Goal: Task Accomplishment & Management: Manage account settings

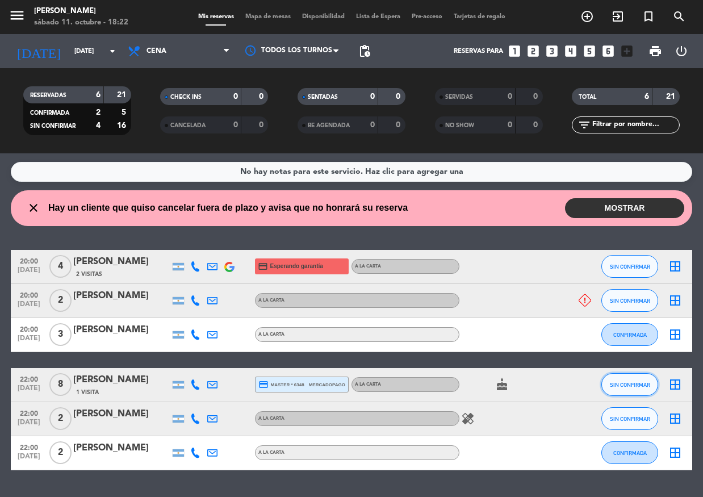
click at [629, 384] on span "SIN CONFIRMAR" at bounding box center [630, 385] width 40 height 6
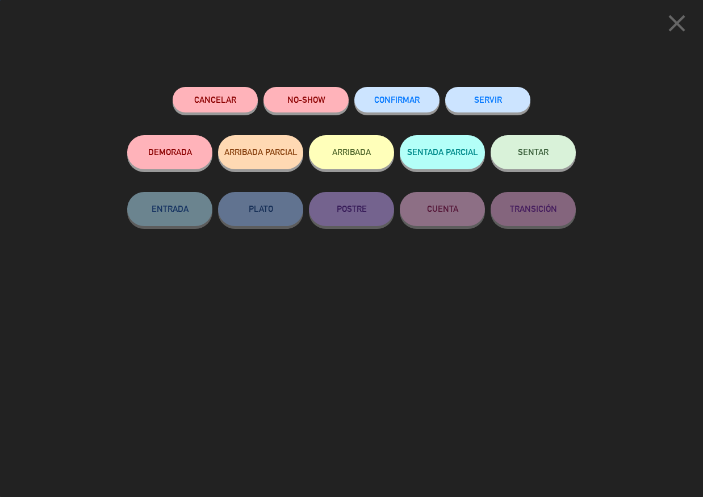
click at [387, 97] on span "CONFIRMAR" at bounding box center [396, 100] width 45 height 10
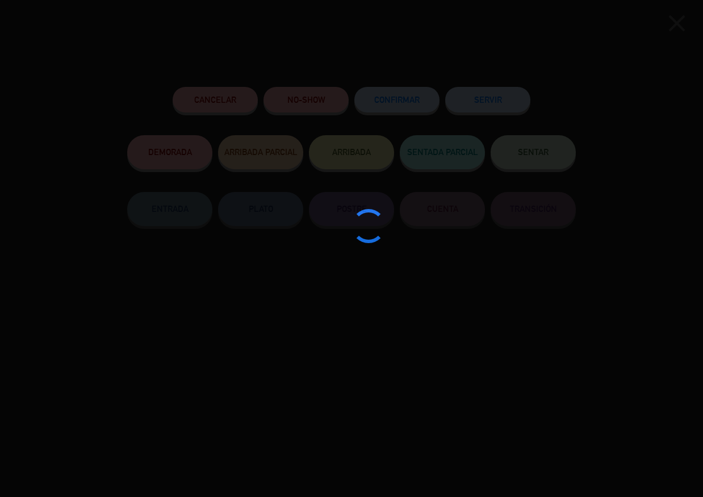
drag, startPoint x: 223, startPoint y: 40, endPoint x: 214, endPoint y: 32, distance: 11.3
click at [217, 36] on div at bounding box center [351, 248] width 703 height 497
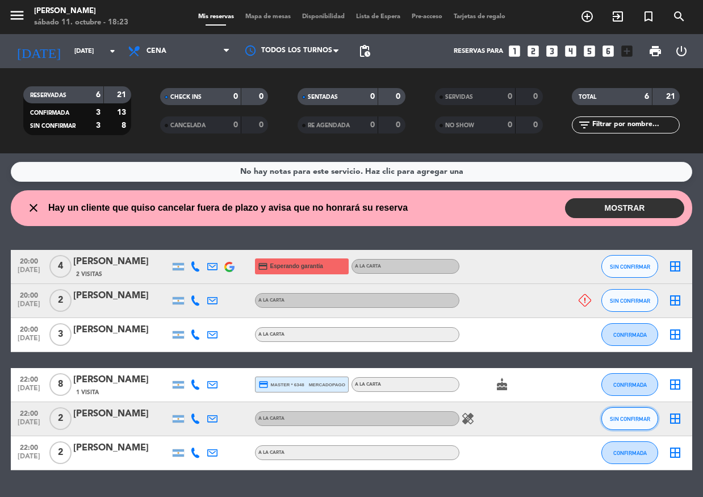
click at [627, 412] on button "SIN CONFIRMAR" at bounding box center [630, 418] width 57 height 23
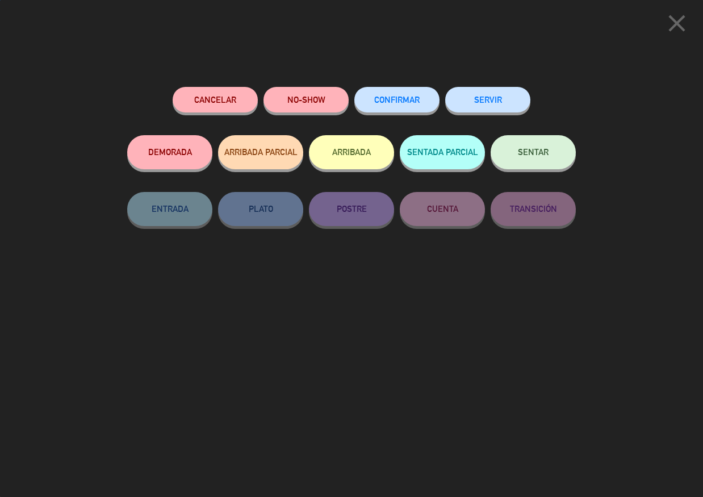
click at [392, 101] on span "CONFIRMAR" at bounding box center [396, 100] width 45 height 10
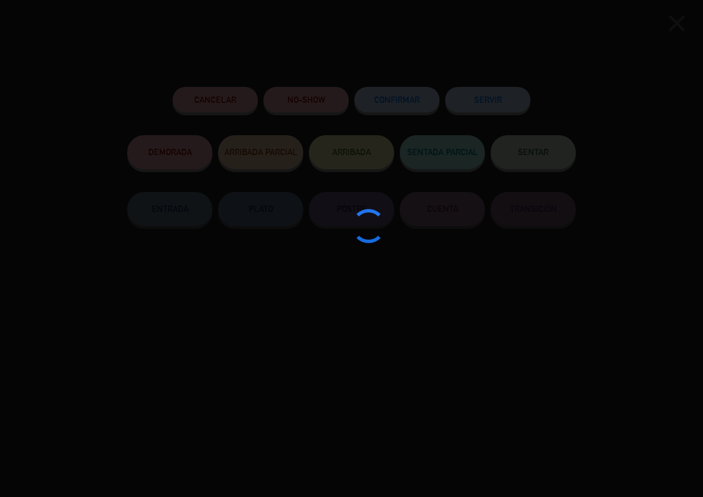
drag, startPoint x: 691, startPoint y: 25, endPoint x: 362, endPoint y: 57, distance: 330.4
click at [361, 59] on div at bounding box center [351, 248] width 703 height 497
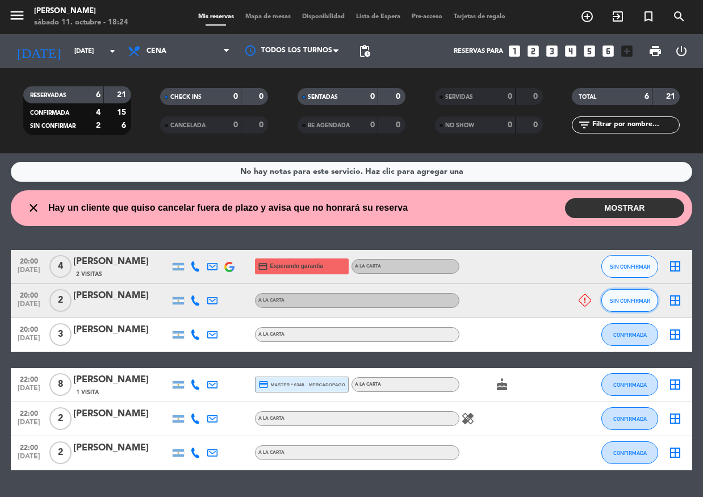
click at [614, 301] on span "SIN CONFIRMAR" at bounding box center [630, 301] width 40 height 6
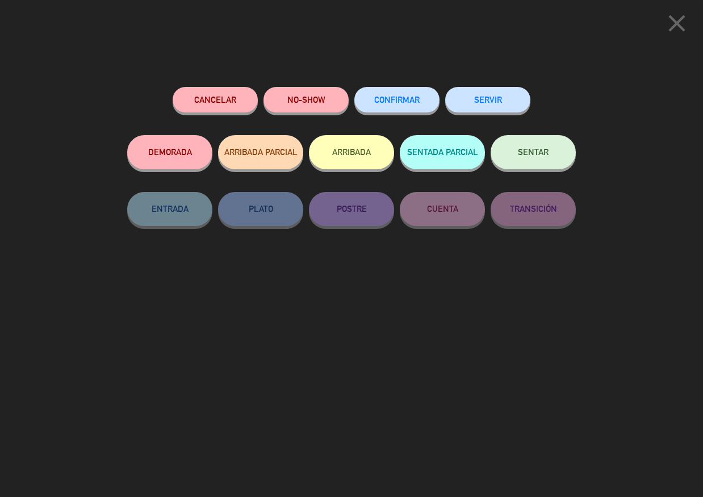
click at [234, 98] on button "Cancelar" at bounding box center [215, 100] width 85 height 26
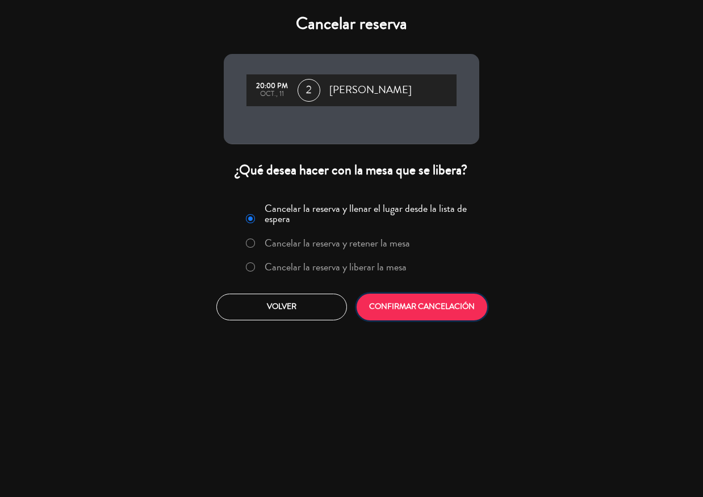
click at [439, 310] on button "CONFIRMAR CANCELACIÓN" at bounding box center [422, 307] width 131 height 27
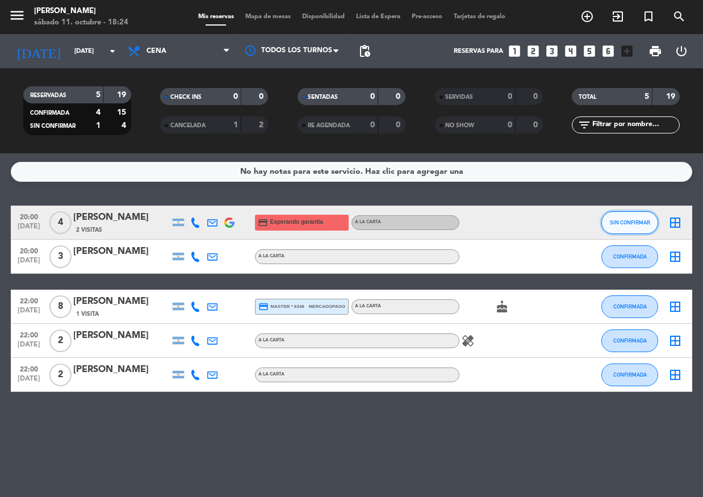
click at [636, 221] on span "SIN CONFIRMAR" at bounding box center [630, 222] width 40 height 6
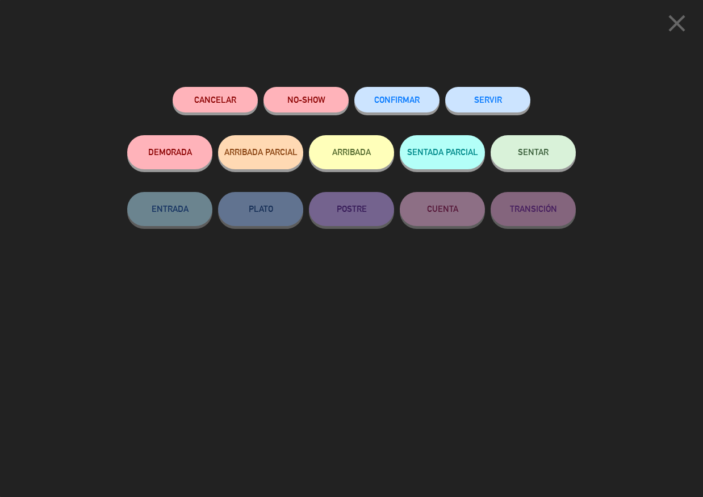
click at [390, 102] on span "CONFIRMAR" at bounding box center [396, 100] width 45 height 10
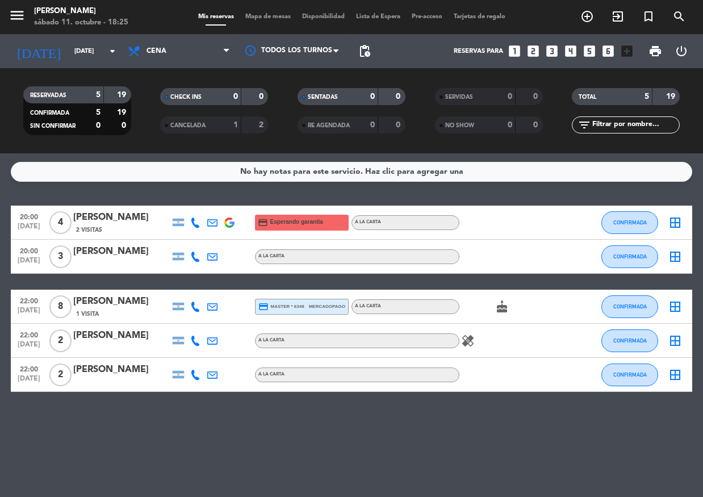
click at [195, 256] on icon at bounding box center [195, 257] width 10 height 10
click at [192, 212] on div at bounding box center [195, 223] width 17 height 34
click at [198, 220] on icon at bounding box center [195, 223] width 10 height 10
click at [368, 436] on div "No hay notas para este servicio. Haz clic para agregar una 20:00 [DATE] 4 [PERS…" at bounding box center [351, 325] width 703 height 344
click at [73, 40] on div "[DATE] [DATE] arrow_drop_down" at bounding box center [66, 51] width 114 height 25
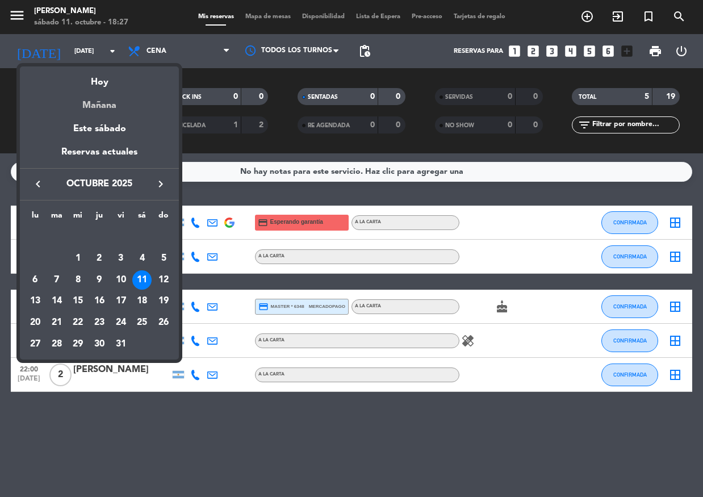
click at [89, 95] on div "Mañana" at bounding box center [99, 101] width 159 height 23
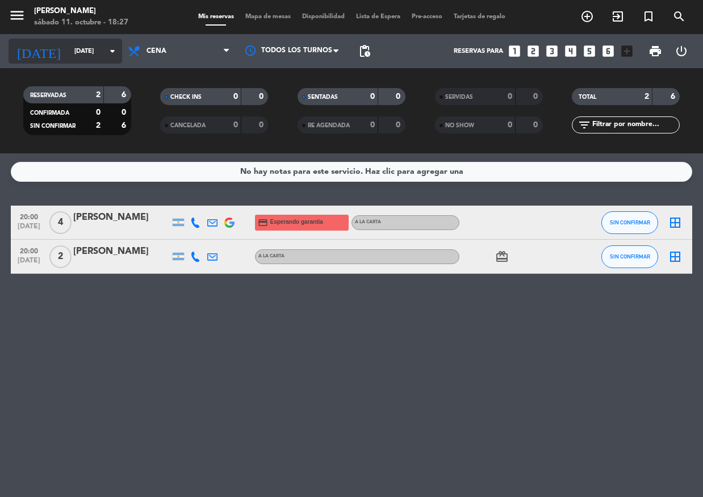
click at [83, 55] on input "[DATE]" at bounding box center [112, 51] width 87 height 19
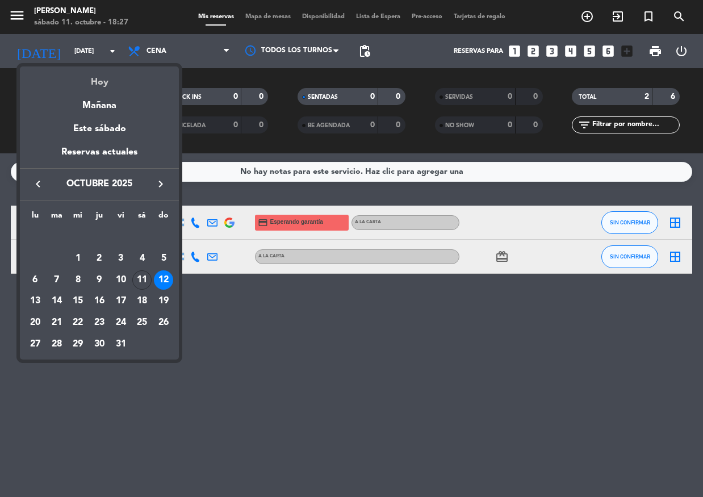
click at [90, 89] on div "Hoy" at bounding box center [99, 77] width 159 height 23
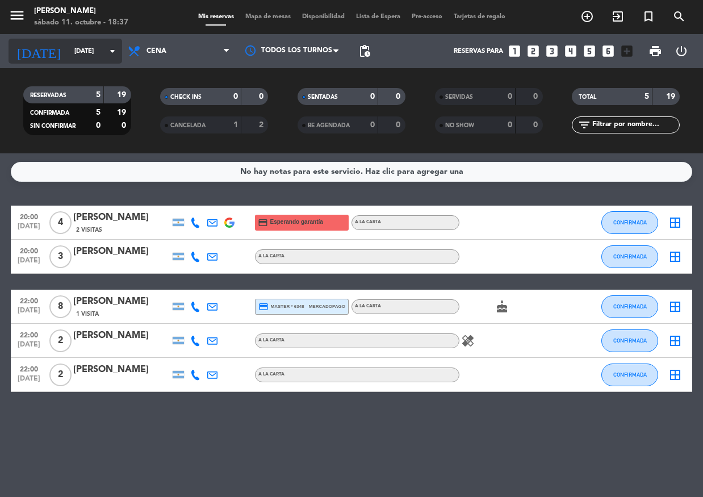
click at [110, 47] on icon "arrow_drop_down" at bounding box center [113, 51] width 14 height 14
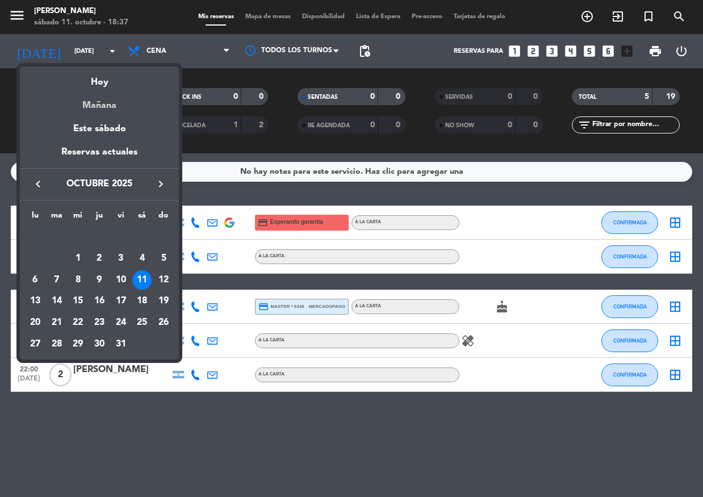
click at [106, 102] on div "Mañana" at bounding box center [99, 101] width 159 height 23
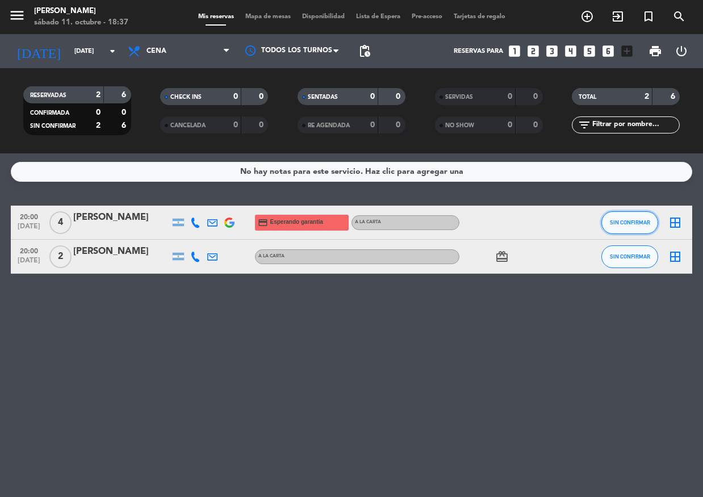
click at [642, 225] on span "SIN CONFIRMAR" at bounding box center [630, 222] width 40 height 6
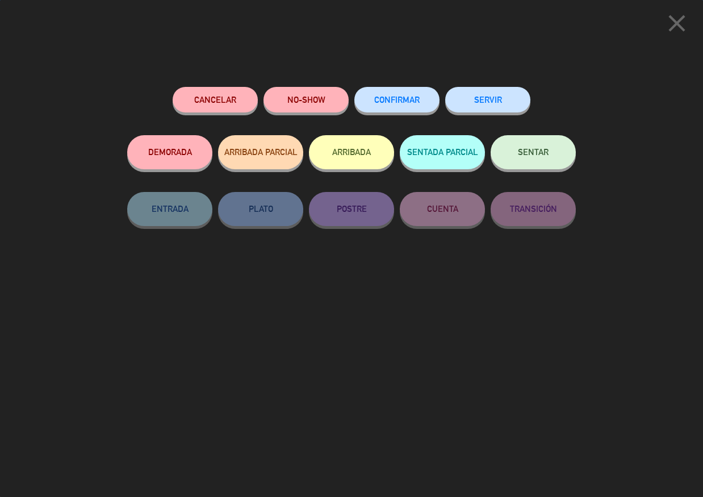
click at [395, 90] on button "CONFIRMAR" at bounding box center [396, 100] width 85 height 26
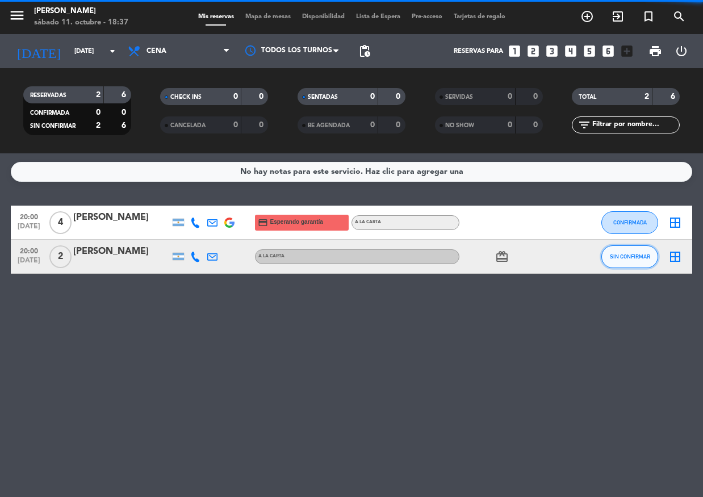
click at [638, 262] on button "SIN CONFIRMAR" at bounding box center [630, 256] width 57 height 23
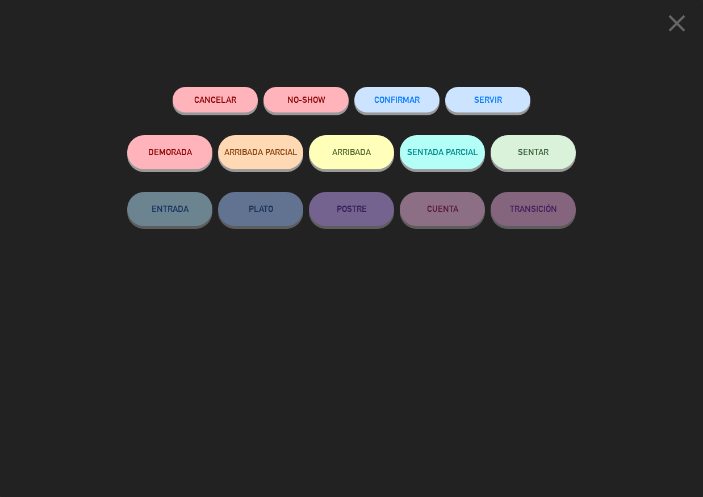
click at [393, 106] on button "CONFIRMAR" at bounding box center [396, 100] width 85 height 26
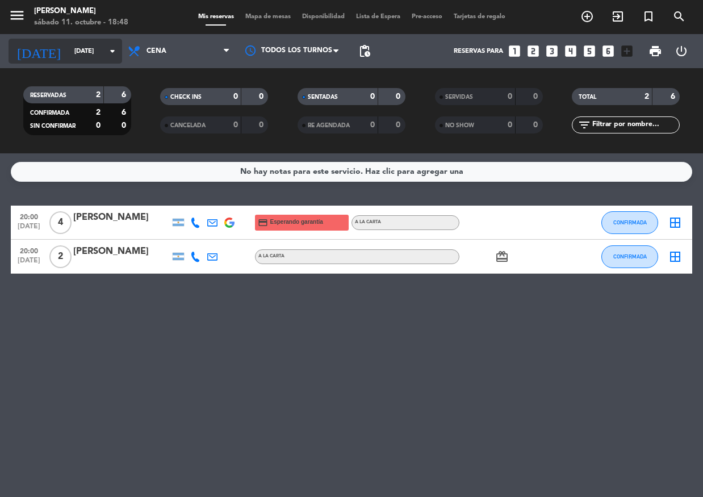
click at [102, 51] on input "[DATE]" at bounding box center [112, 51] width 87 height 19
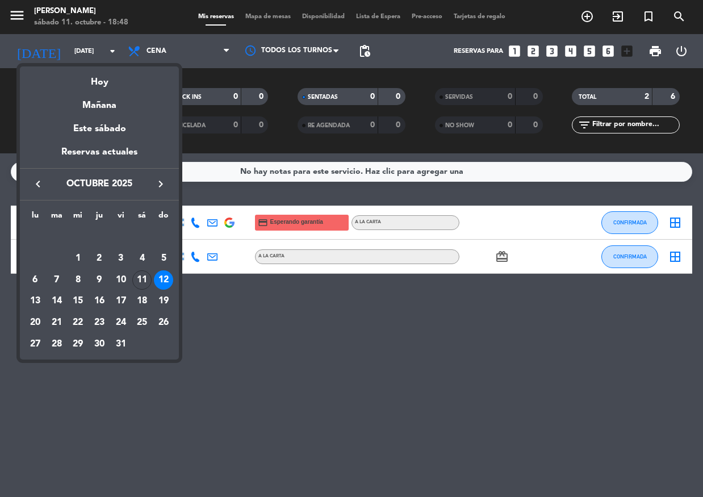
click at [95, 73] on div "Hoy" at bounding box center [99, 77] width 159 height 23
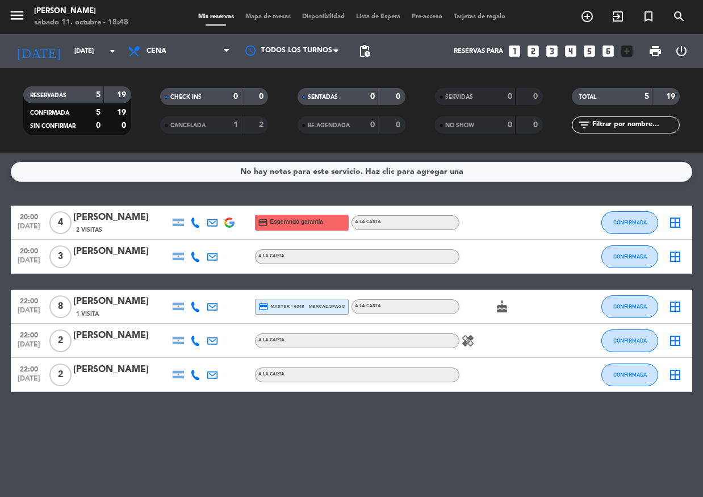
click at [357, 411] on div "No hay notas para este servicio. Haz clic para agregar una 20:00 [DATE] 4 [PERS…" at bounding box center [351, 325] width 703 height 344
click at [101, 69] on div "RESERVADAS 5 19 CONFIRMADA 5 19 SIN CONFIRMAR 0 0 CHECK INS 0 0 CANCELADA 1 2 S…" at bounding box center [351, 110] width 703 height 85
click at [98, 45] on input "[DATE]" at bounding box center [112, 51] width 87 height 19
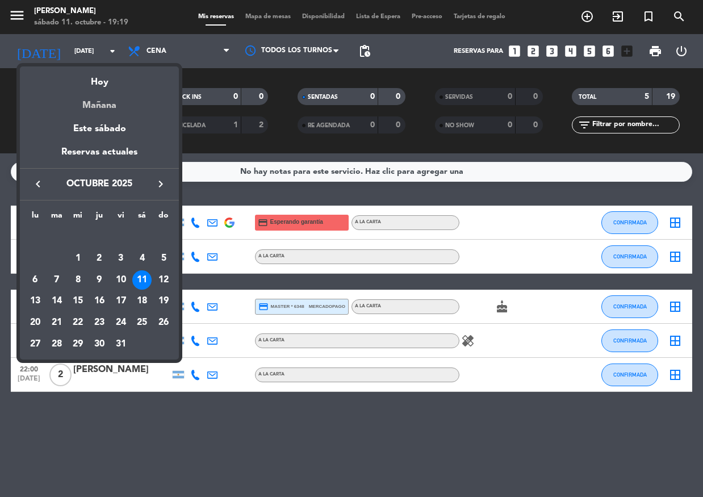
click at [111, 105] on div "Mañana" at bounding box center [99, 101] width 159 height 23
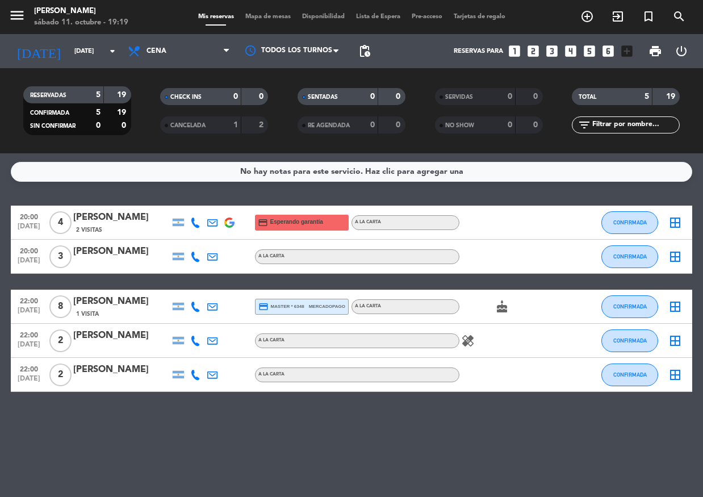
type input "[DATE]"
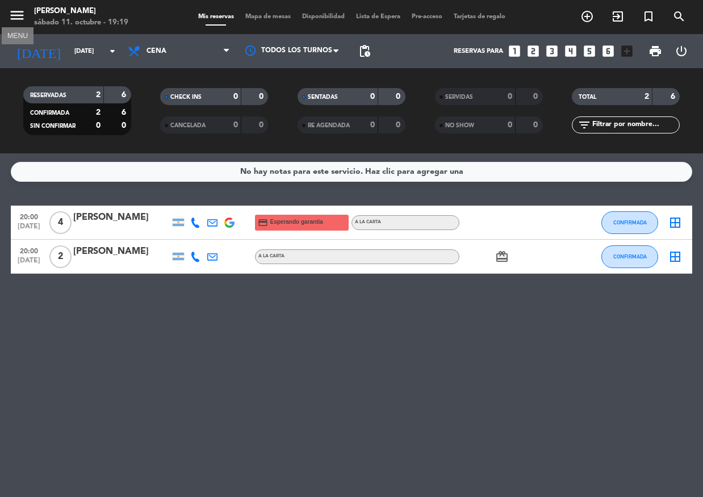
click at [24, 22] on icon "menu" at bounding box center [17, 15] width 17 height 17
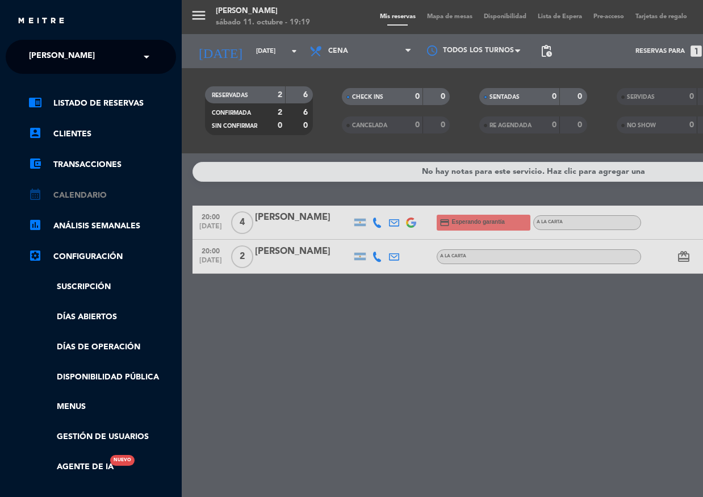
click at [57, 195] on link "calendar_month Calendario" at bounding box center [102, 196] width 148 height 14
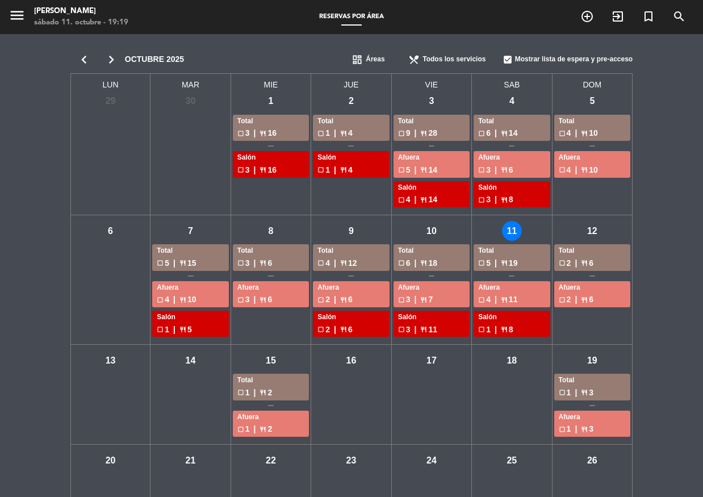
click at [588, 191] on div "dom - 5 Total check_box_outline_blank 4 | restaurant 10 Afuera check_box_outlin…" at bounding box center [593, 153] width 80 height 124
click at [581, 98] on div "dom - 5 Total check_box_outline_blank 4 | restaurant 10 Afuera check_box_outlin…" at bounding box center [593, 153] width 80 height 124
click at [588, 98] on div "dom - 5" at bounding box center [592, 101] width 20 height 20
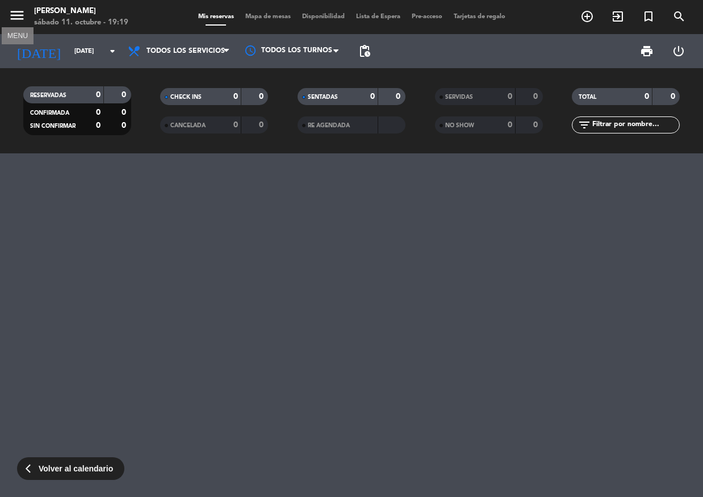
click at [11, 14] on icon "menu" at bounding box center [17, 15] width 17 height 17
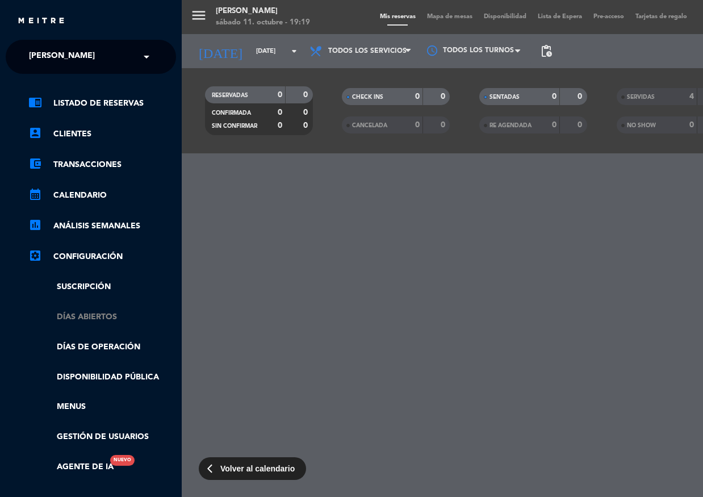
click at [83, 318] on link "Días abiertos" at bounding box center [102, 317] width 148 height 13
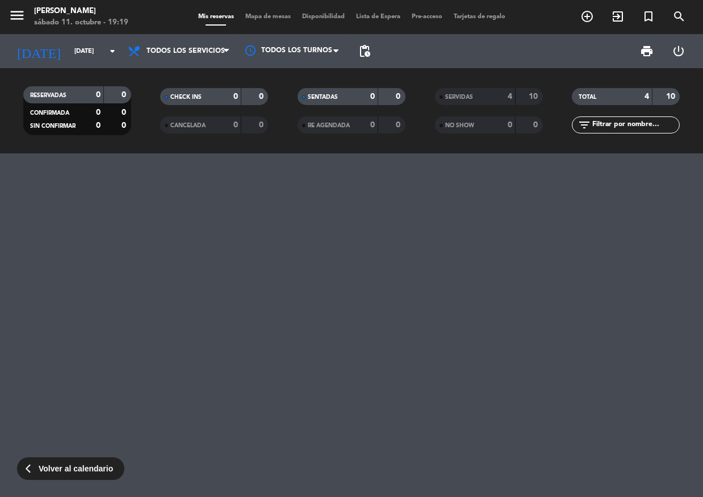
click at [59, 471] on span "Volver al calendario" at bounding box center [76, 468] width 74 height 13
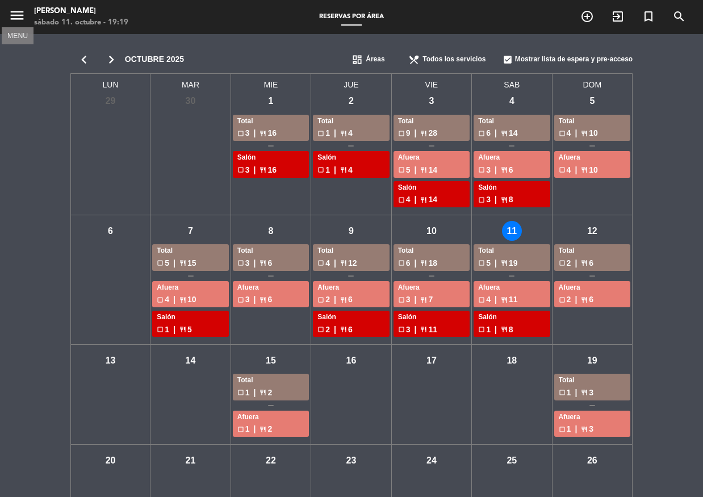
click at [24, 12] on icon "menu" at bounding box center [17, 15] width 17 height 17
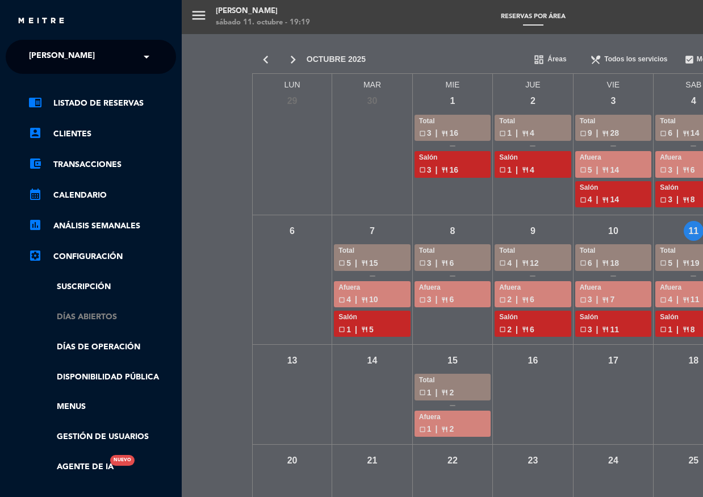
click at [90, 318] on link "Días abiertos" at bounding box center [102, 317] width 148 height 13
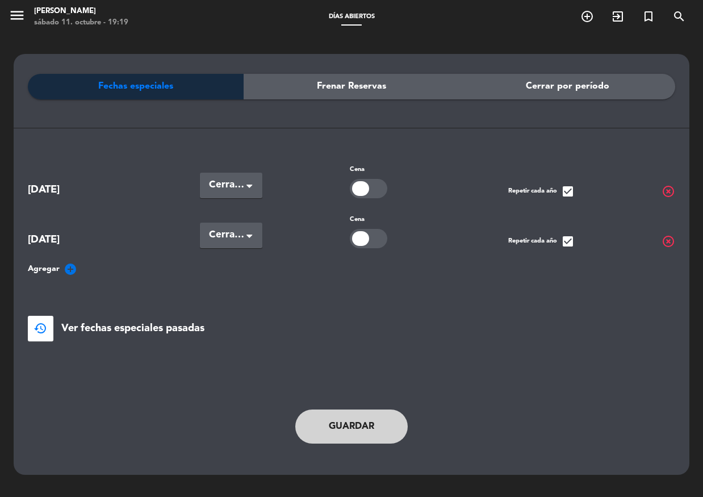
click at [354, 86] on span "Frenar Reservas" at bounding box center [351, 86] width 69 height 15
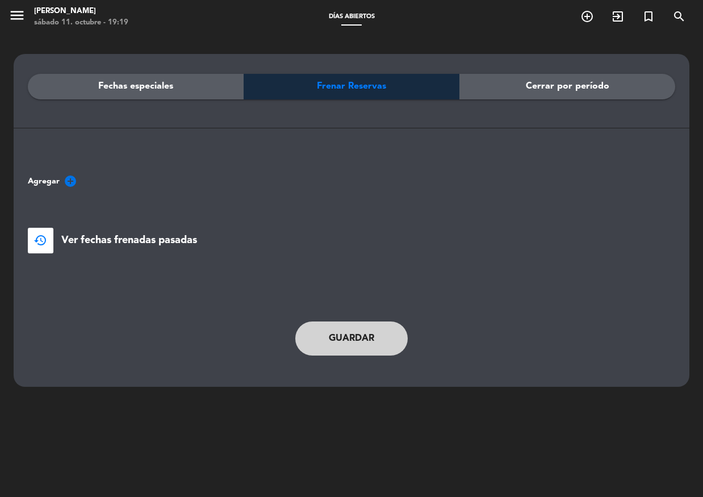
click at [529, 89] on span "Cerrar por período" at bounding box center [567, 86] width 83 height 15
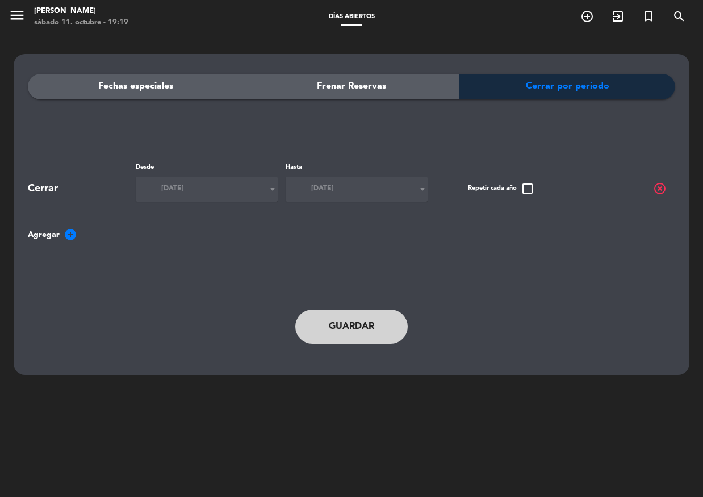
click at [191, 87] on div "Fechas especiales" at bounding box center [136, 87] width 216 height 26
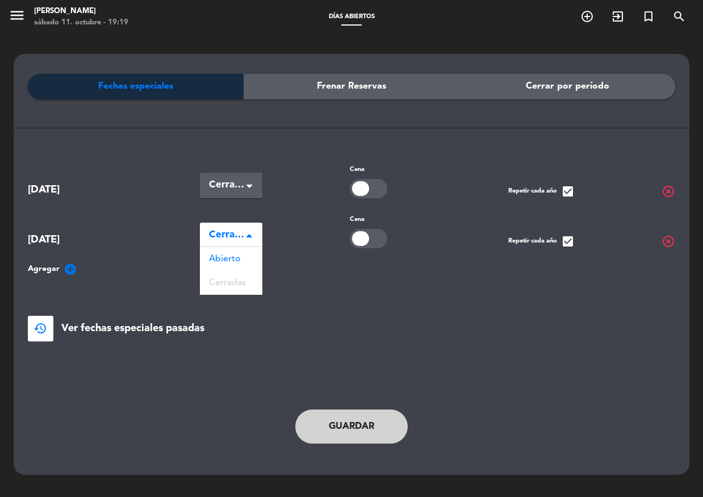
click at [231, 230] on span "Cerradas" at bounding box center [226, 235] width 35 height 16
click at [234, 228] on span "Cerradas" at bounding box center [226, 235] width 35 height 16
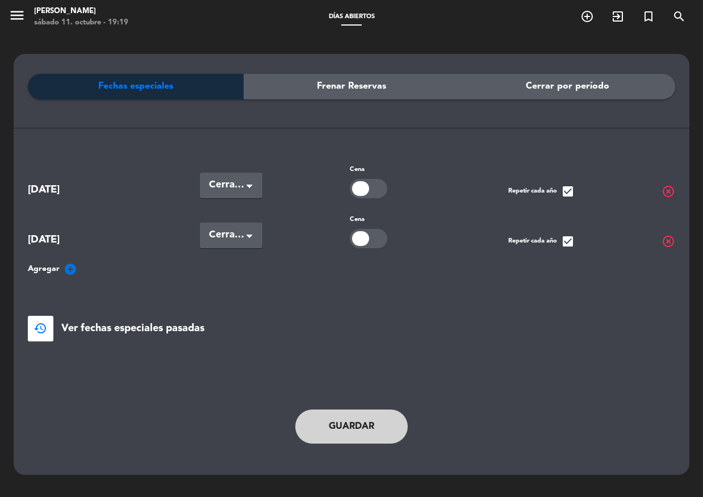
click at [68, 271] on icon "add_circle" at bounding box center [71, 269] width 14 height 14
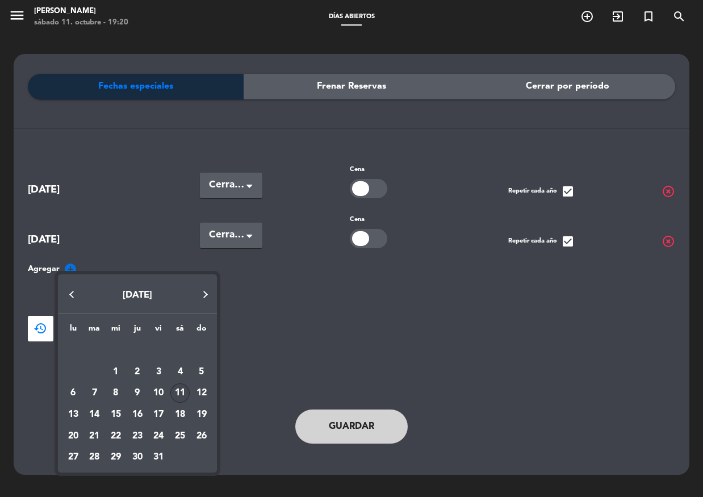
click at [202, 391] on div "12" at bounding box center [201, 392] width 19 height 19
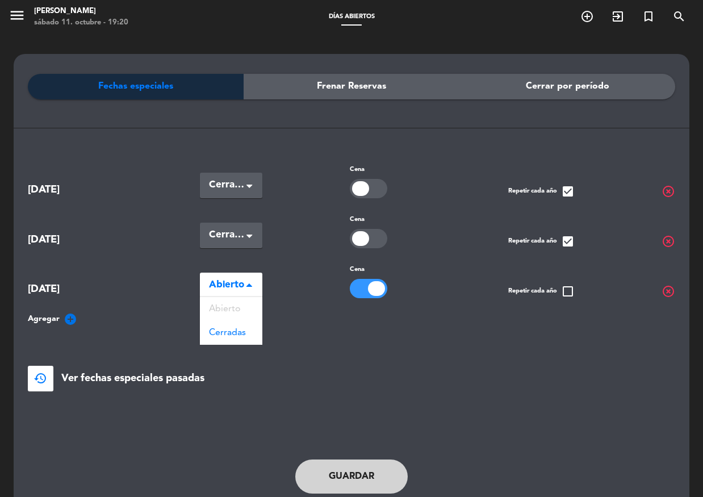
click at [237, 284] on span "Abierto" at bounding box center [226, 285] width 35 height 16
click at [239, 329] on span "Cerradas" at bounding box center [227, 332] width 37 height 9
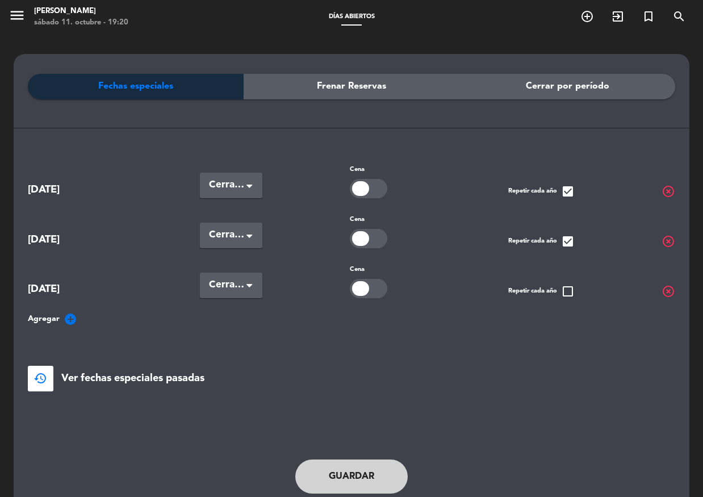
click at [350, 473] on button "Guardar" at bounding box center [351, 477] width 112 height 34
click at [31, 16] on span "menu" at bounding box center [22, 17] width 26 height 27
click at [13, 14] on icon "menu" at bounding box center [17, 15] width 17 height 17
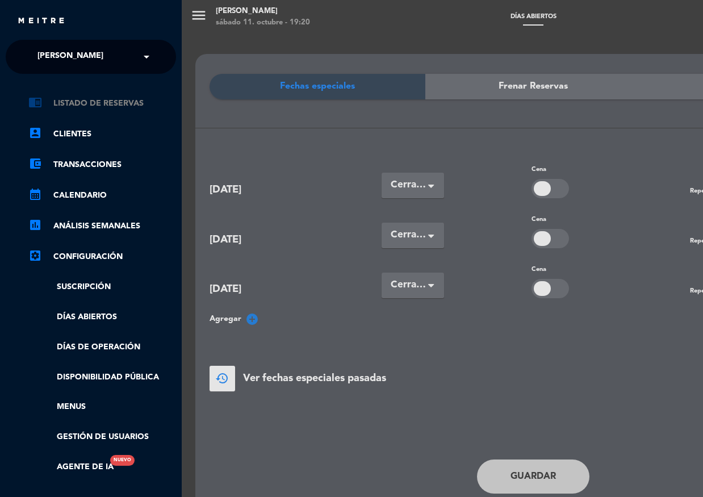
click at [84, 98] on link "chrome_reader_mode Listado de Reservas" at bounding box center [102, 104] width 148 height 14
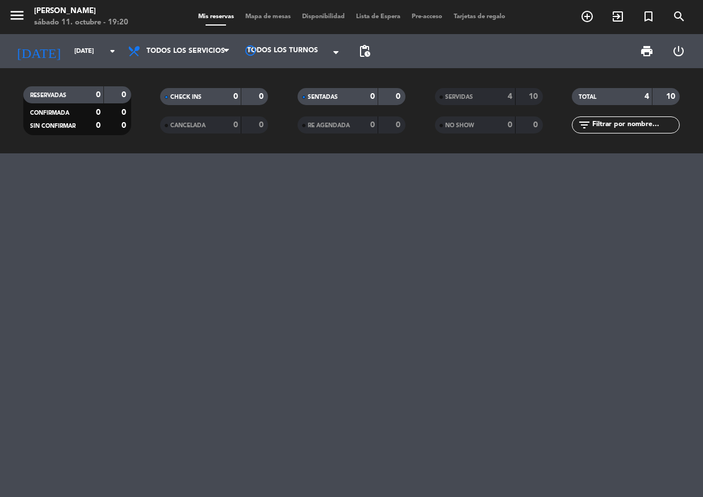
click at [620, 55] on div "print power_settings_new" at bounding box center [535, 51] width 319 height 34
drag, startPoint x: 78, startPoint y: 63, endPoint x: 85, endPoint y: 59, distance: 8.2
click at [80, 65] on div "[DATE] [DATE] arrow_drop_down" at bounding box center [66, 51] width 114 height 34
click at [87, 59] on input "[DATE]" at bounding box center [112, 51] width 87 height 19
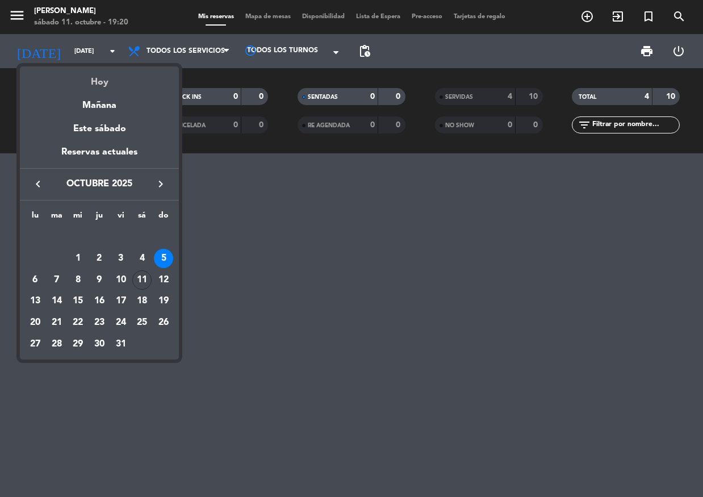
click at [97, 80] on div "Hoy" at bounding box center [99, 77] width 159 height 23
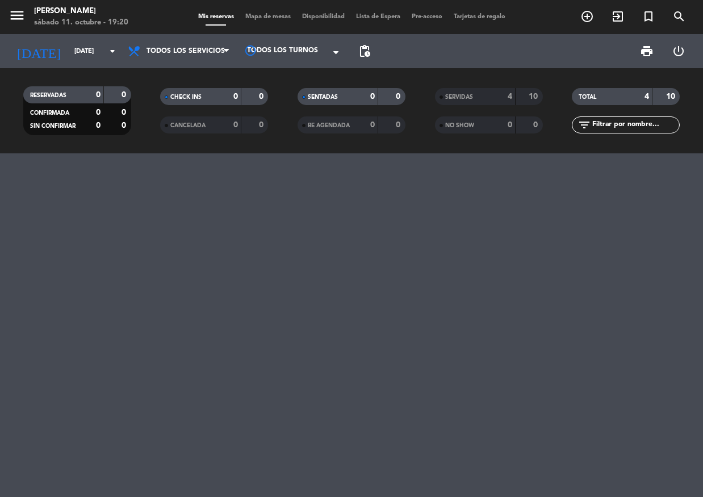
type input "[DATE]"
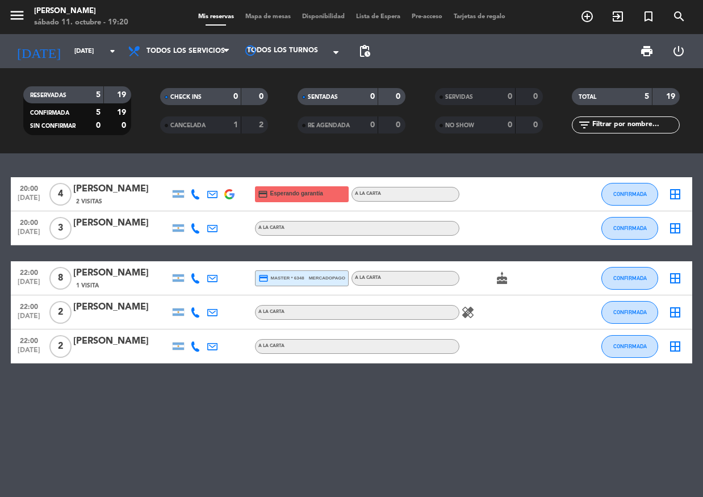
click at [612, 49] on div "print power_settings_new" at bounding box center [535, 51] width 319 height 34
click at [615, 51] on div "print power_settings_new" at bounding box center [535, 51] width 319 height 34
click at [617, 52] on div "print power_settings_new" at bounding box center [535, 51] width 319 height 34
click at [621, 57] on div "print power_settings_new" at bounding box center [535, 51] width 319 height 34
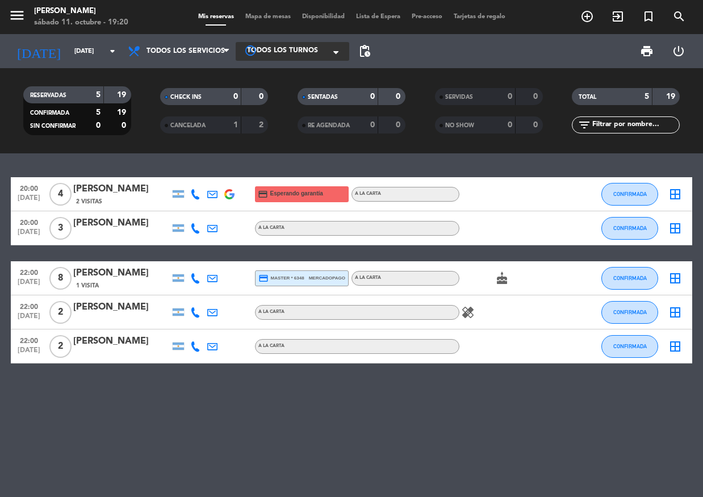
click at [326, 53] on div at bounding box center [293, 50] width 114 height 19
drag, startPoint x: 328, startPoint y: 51, endPoint x: 370, endPoint y: 56, distance: 42.3
click at [346, 54] on div at bounding box center [293, 50] width 114 height 19
click at [370, 56] on span "pending_actions" at bounding box center [365, 51] width 14 height 14
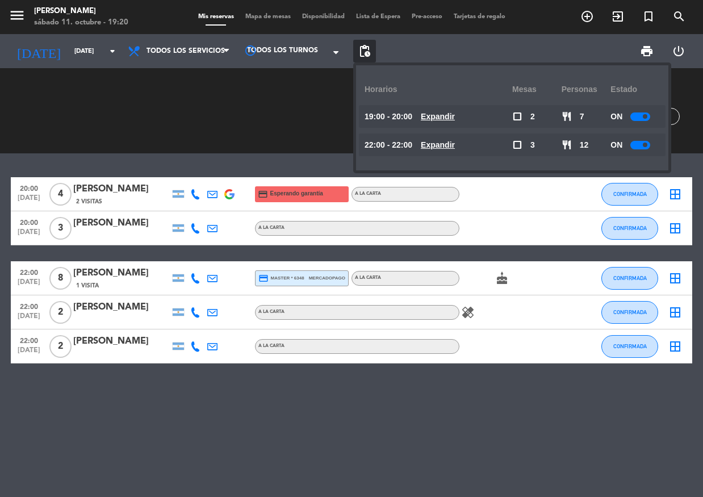
click at [369, 50] on span "pending_actions" at bounding box center [365, 51] width 14 height 14
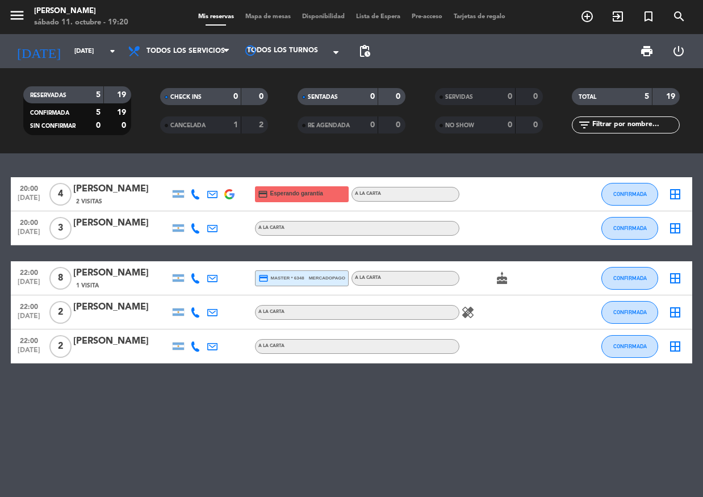
click at [278, 17] on span "Mapa de mesas" at bounding box center [268, 17] width 57 height 6
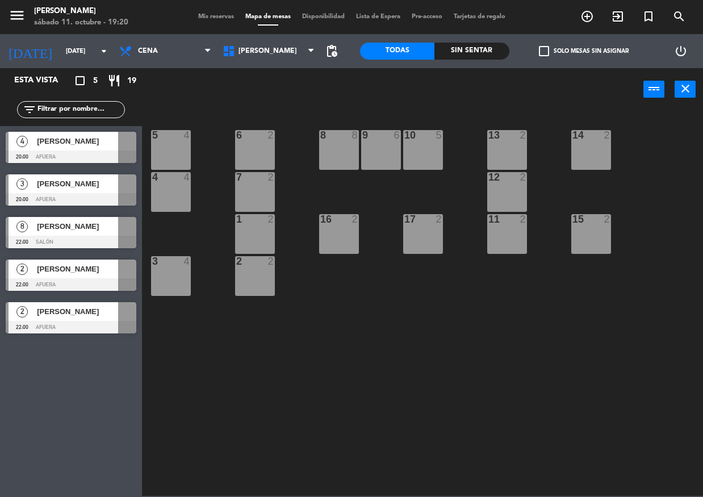
click at [220, 15] on span "Mis reservas" at bounding box center [216, 17] width 47 height 6
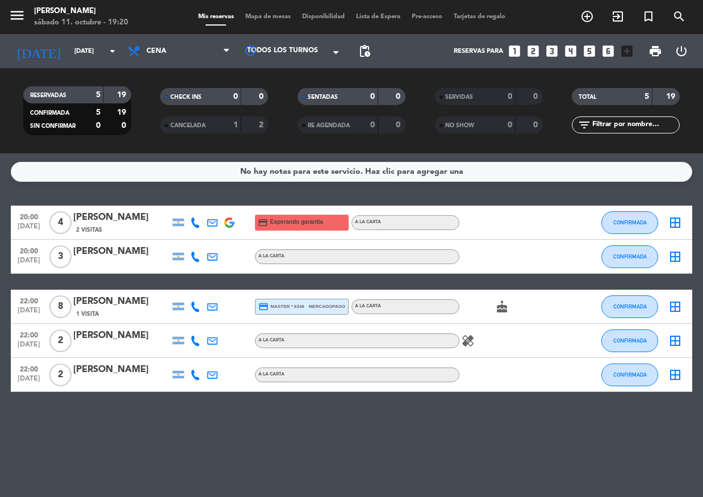
click at [607, 51] on icon "looks_6" at bounding box center [608, 51] width 15 height 15
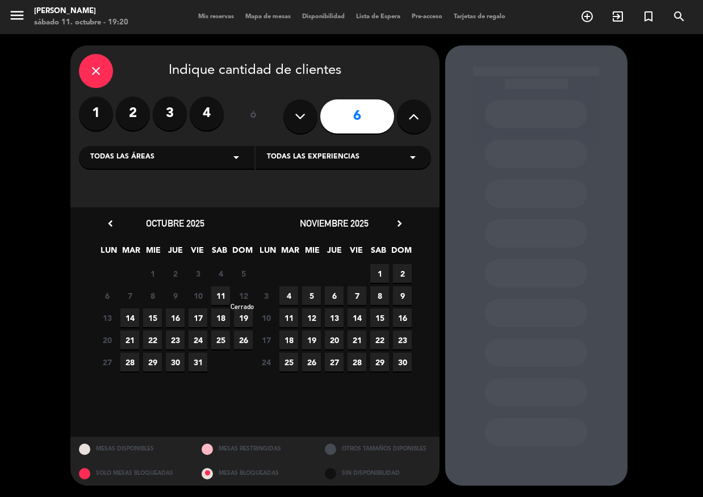
click at [243, 290] on span "12" at bounding box center [243, 295] width 19 height 19
click at [245, 291] on span "12" at bounding box center [243, 295] width 19 height 19
click at [85, 72] on div "close" at bounding box center [96, 71] width 34 height 34
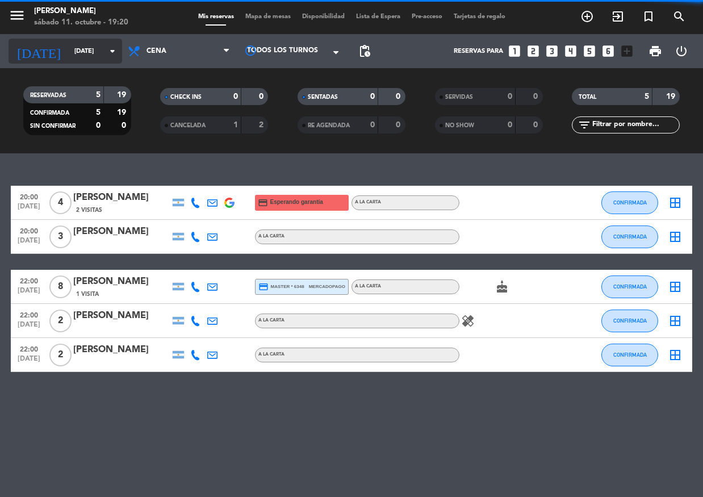
click at [94, 53] on input "[DATE]" at bounding box center [112, 51] width 87 height 19
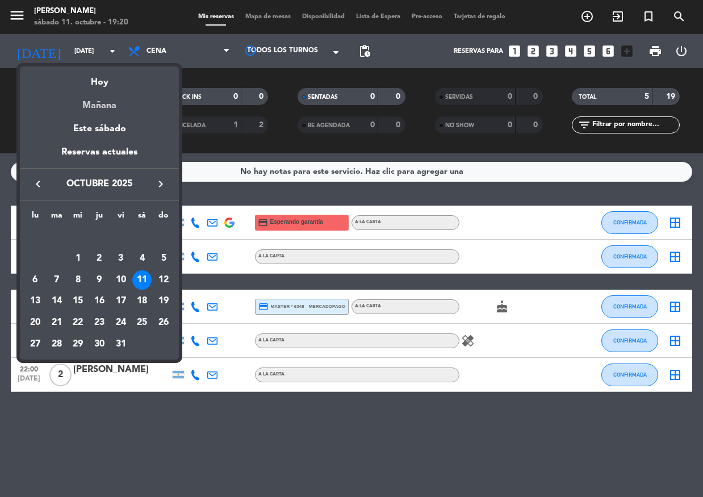
click at [91, 103] on div "Mañana" at bounding box center [99, 101] width 159 height 23
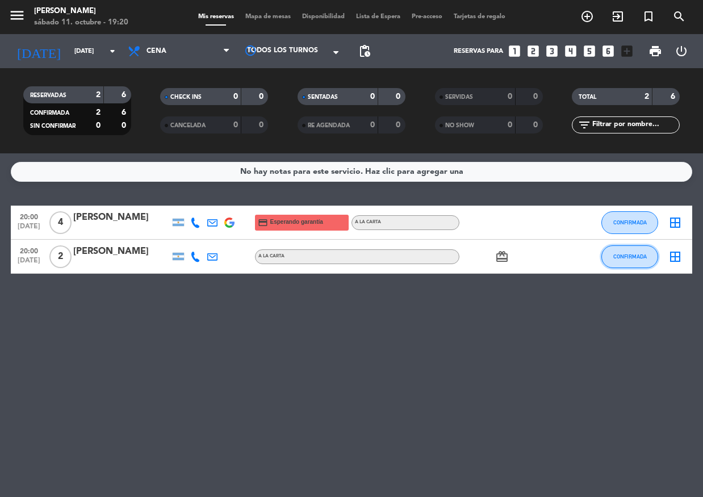
click at [640, 255] on span "CONFIRMADA" at bounding box center [630, 256] width 34 height 6
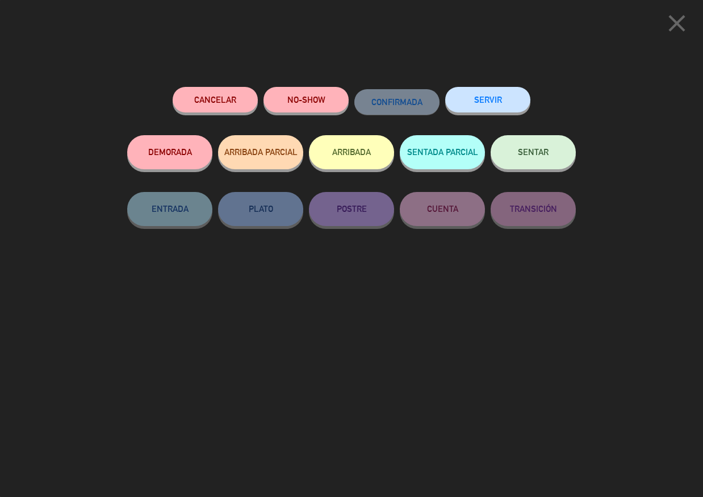
click at [247, 96] on button "Cancelar" at bounding box center [215, 100] width 85 height 26
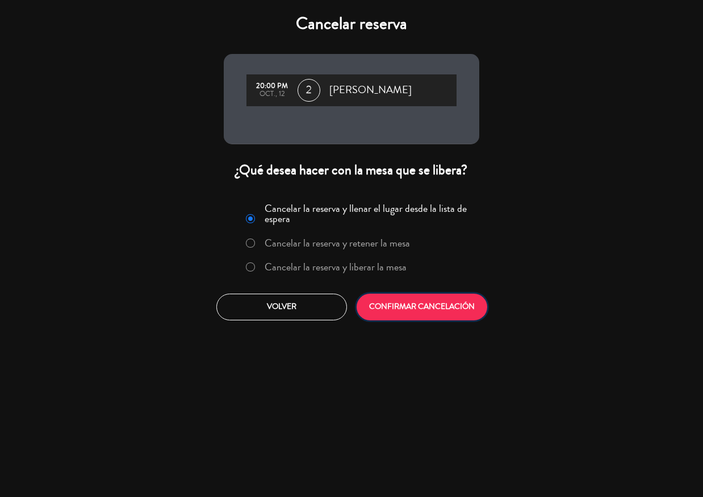
click at [400, 306] on button "CONFIRMAR CANCELACIÓN" at bounding box center [422, 307] width 131 height 27
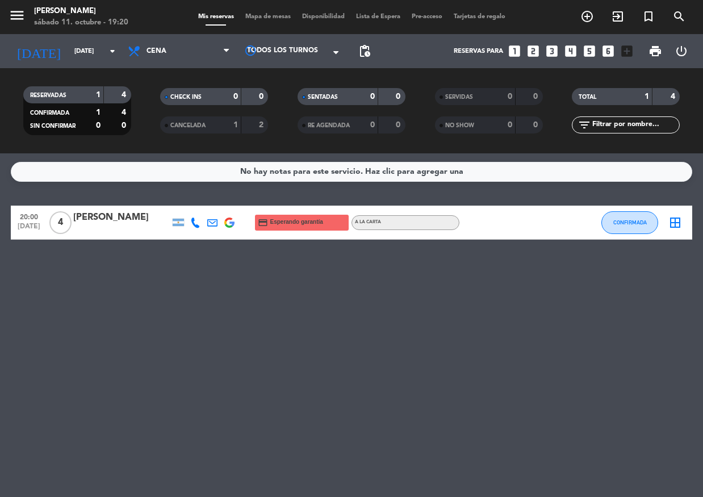
click at [200, 222] on icon at bounding box center [195, 223] width 10 height 10
click at [215, 190] on div "[PHONE_NUMBER]" at bounding box center [198, 192] width 74 height 12
copy div "[PHONE_NUMBER]"
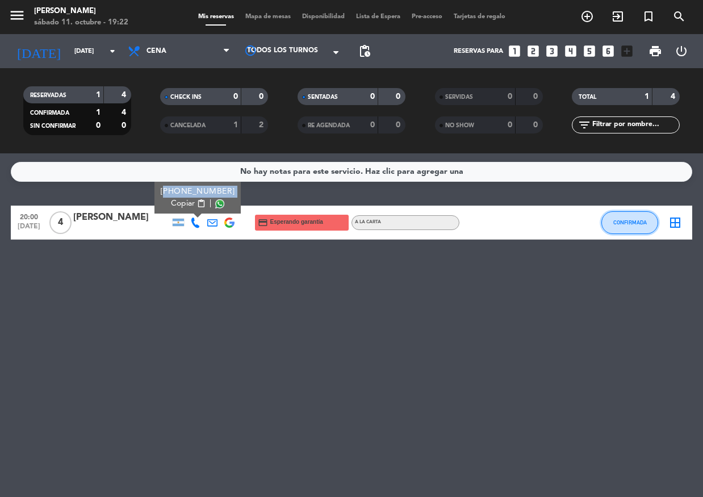
click at [636, 223] on span "CONFIRMADA" at bounding box center [630, 222] width 34 height 6
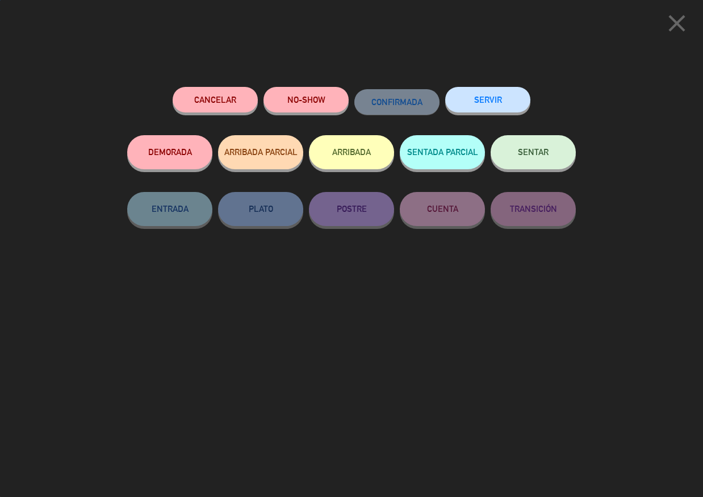
click at [481, 94] on button "SERVIR" at bounding box center [487, 100] width 85 height 26
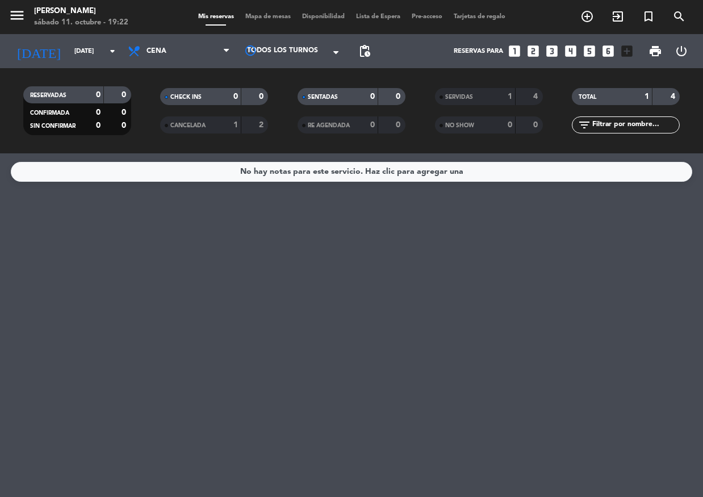
click at [437, 104] on filter-checkbox "SERVIDAS 1 4" at bounding box center [488, 96] width 137 height 17
drag, startPoint x: 447, startPoint y: 94, endPoint x: 440, endPoint y: 92, distance: 7.7
click at [445, 94] on span "SERVIDAS" at bounding box center [459, 97] width 28 height 6
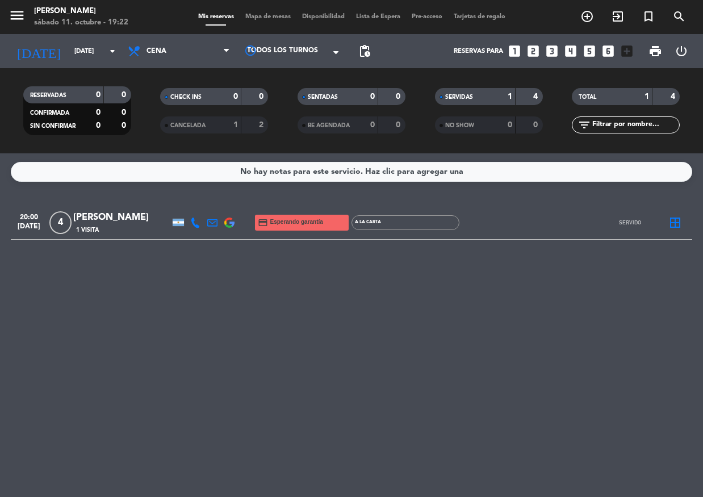
click at [575, 229] on div at bounding box center [577, 223] width 31 height 34
drag, startPoint x: 354, startPoint y: 229, endPoint x: 272, endPoint y: 227, distance: 83.0
click at [354, 229] on div "A LA CARTA" at bounding box center [406, 222] width 108 height 15
click at [114, 225] on div "1 Visita" at bounding box center [121, 230] width 97 height 10
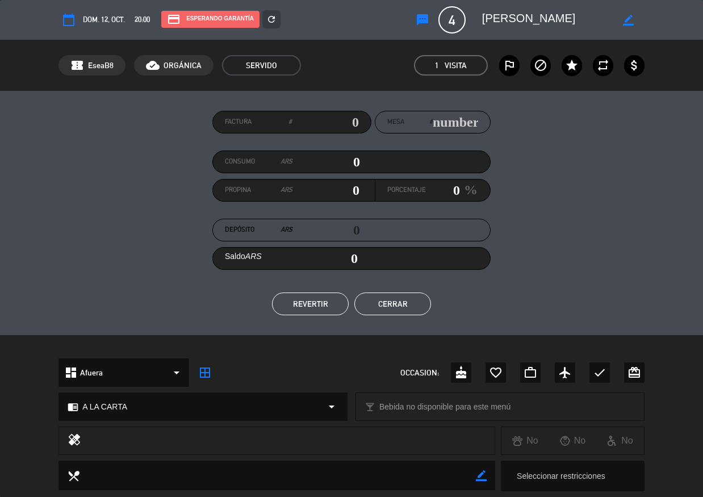
click at [320, 297] on button "REVERTIR" at bounding box center [310, 304] width 77 height 23
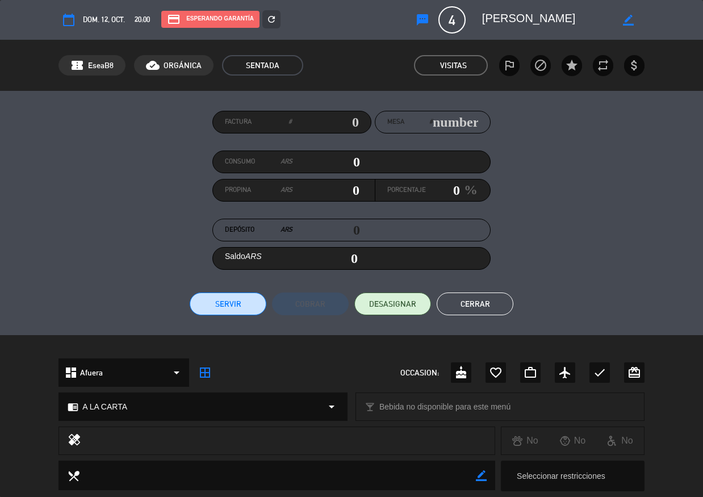
click at [510, 297] on button "Cerrar" at bounding box center [475, 304] width 77 height 23
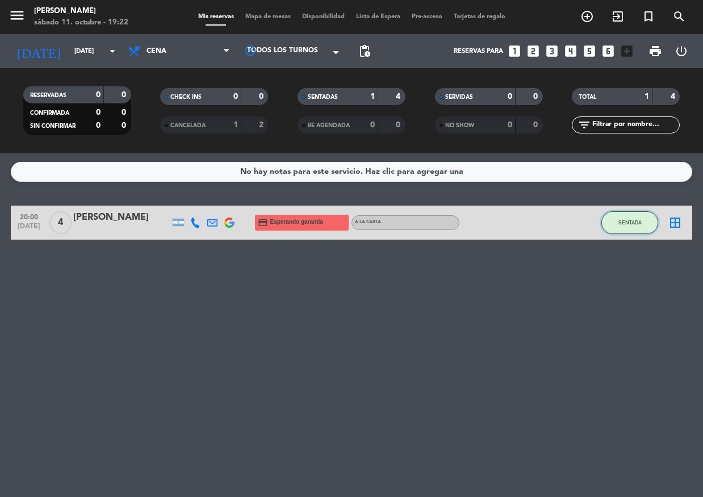
click at [633, 218] on button "SENTADA" at bounding box center [630, 222] width 57 height 23
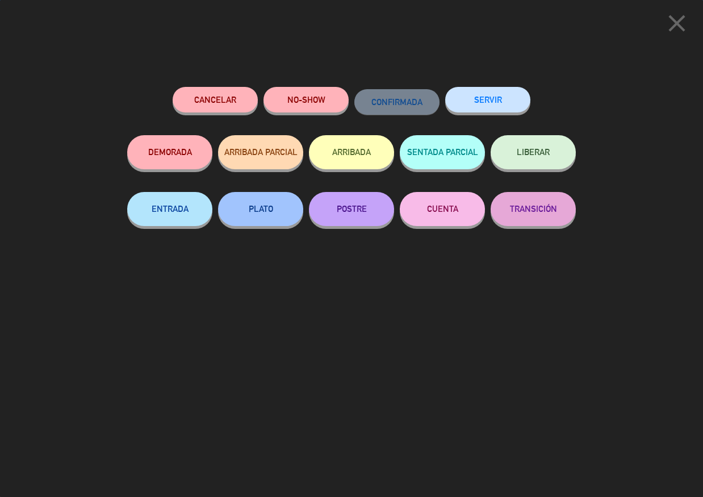
click at [201, 99] on button "Cancelar" at bounding box center [215, 100] width 85 height 26
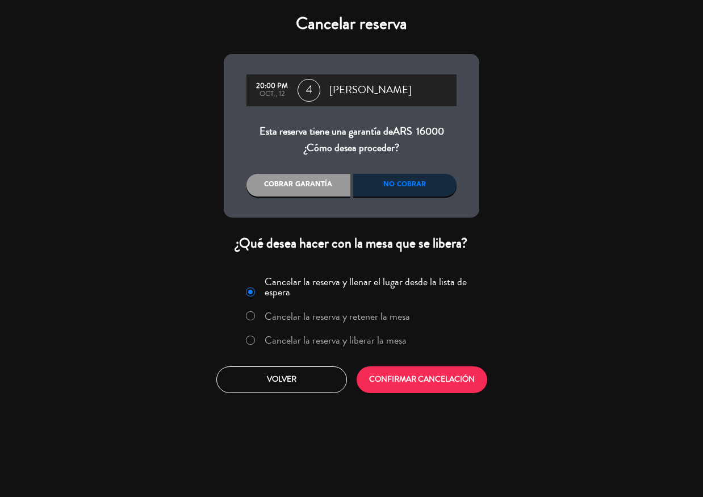
click at [386, 195] on div "No cobrar" at bounding box center [405, 185] width 104 height 23
click at [411, 387] on button "CONFIRMAR CANCELACIÓN" at bounding box center [422, 379] width 131 height 27
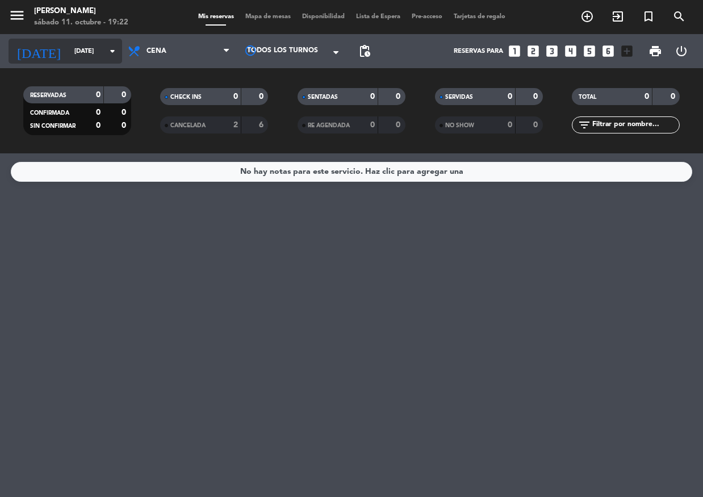
click at [77, 47] on input "[DATE]" at bounding box center [112, 51] width 87 height 19
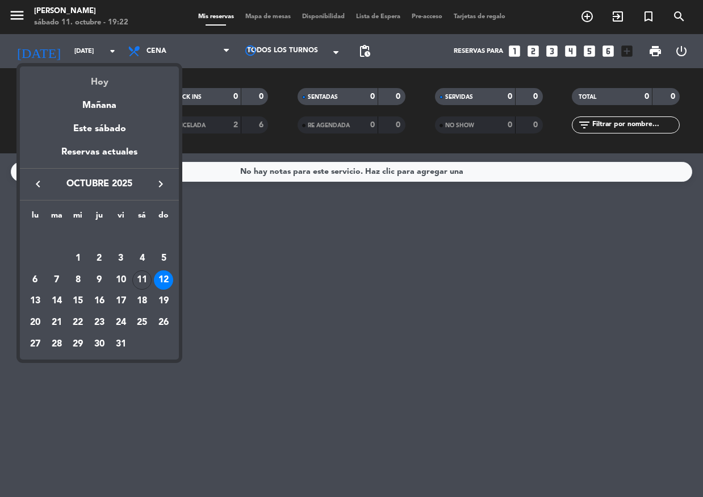
click at [98, 83] on div "Hoy" at bounding box center [99, 77] width 159 height 23
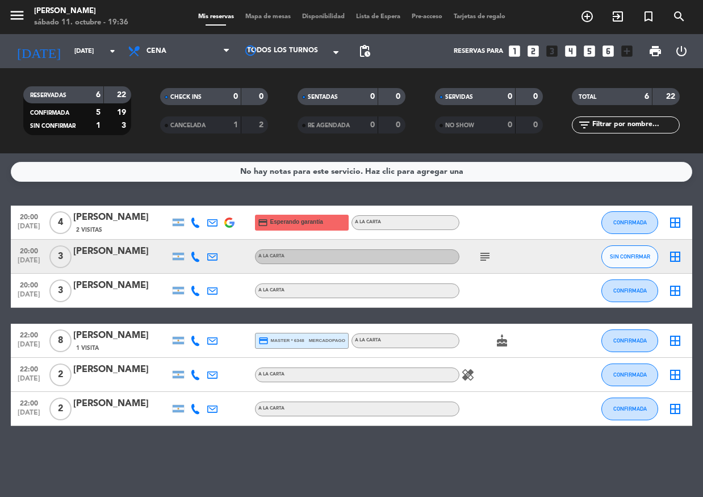
click at [487, 258] on icon "subject" at bounding box center [485, 257] width 14 height 14
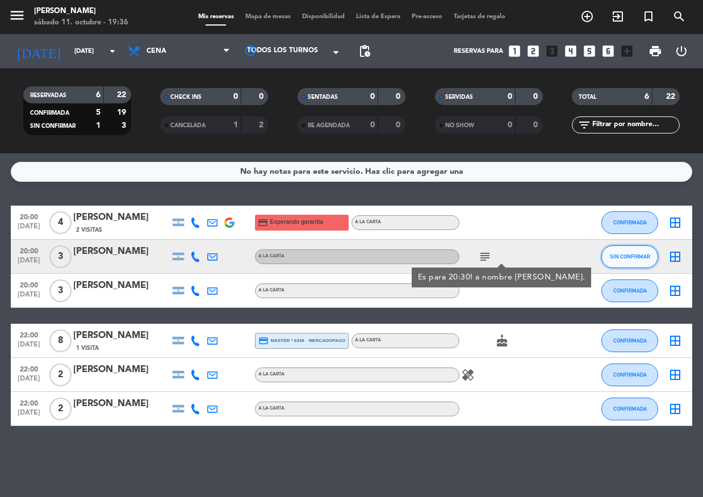
click at [617, 257] on span "SIN CONFIRMAR" at bounding box center [630, 256] width 40 height 6
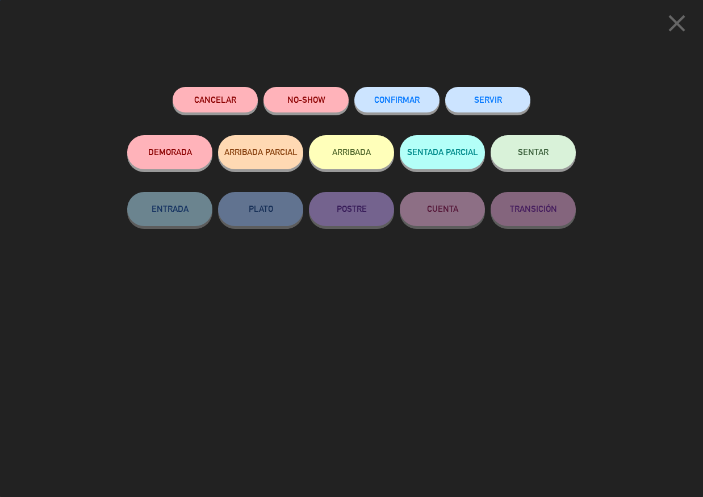
click at [411, 99] on span "CONFIRMAR" at bounding box center [396, 100] width 45 height 10
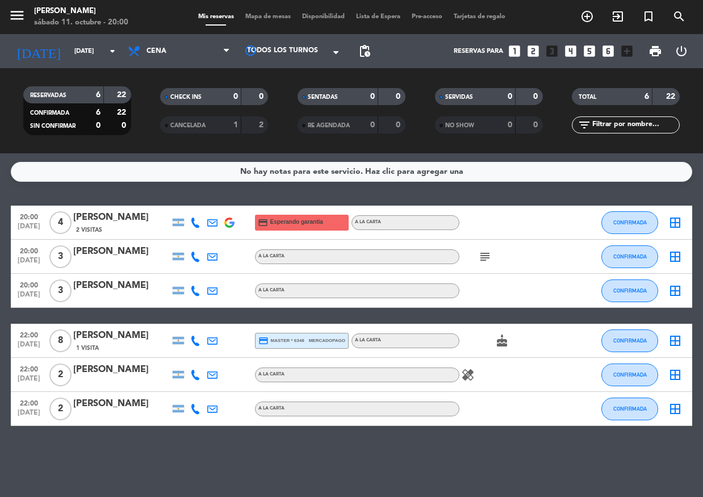
drag, startPoint x: 178, startPoint y: 216, endPoint x: 99, endPoint y: 194, distance: 81.6
click at [99, 194] on div "No hay notas para este servicio. Haz clic para agregar una 20:00 [DATE] 4 [PERS…" at bounding box center [351, 325] width 703 height 344
click at [76, 42] on input "[DATE]" at bounding box center [112, 51] width 87 height 19
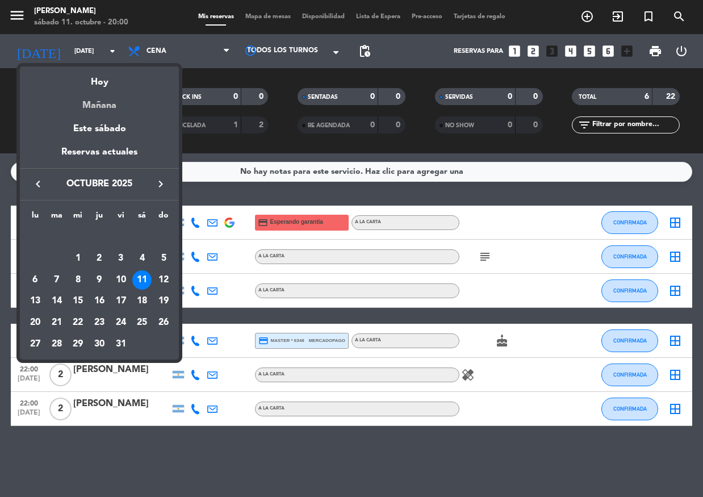
drag, startPoint x: 111, startPoint y: 113, endPoint x: 98, endPoint y: 90, distance: 26.5
click at [110, 112] on div "Mañana" at bounding box center [99, 101] width 159 height 23
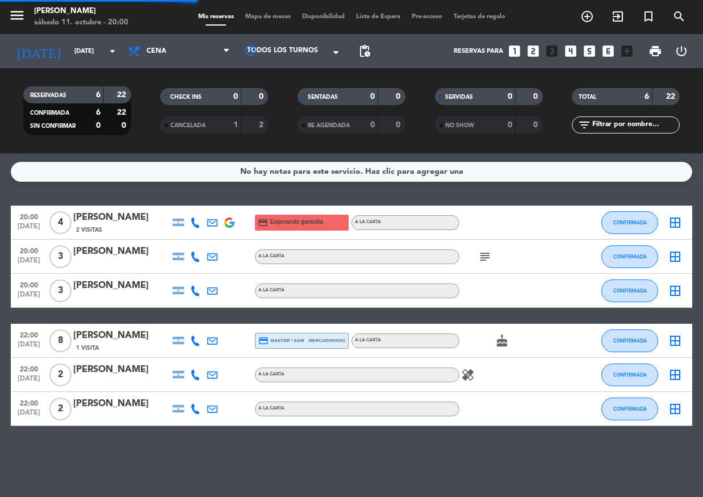
click at [87, 64] on div "[DATE] [DATE] arrow_drop_down" at bounding box center [66, 51] width 114 height 34
click at [87, 57] on input "[DATE]" at bounding box center [112, 51] width 87 height 19
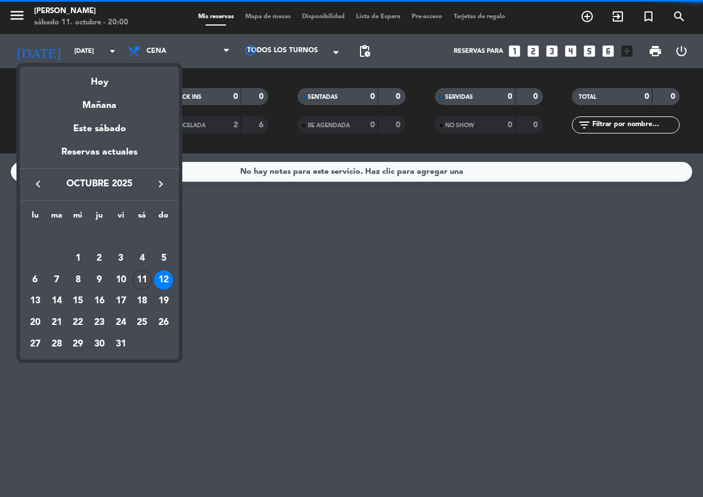
click at [99, 77] on div "Hoy" at bounding box center [99, 77] width 159 height 23
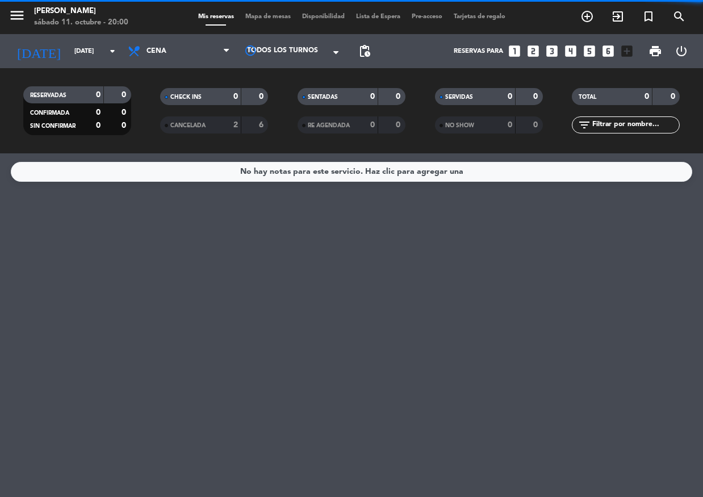
type input "[DATE]"
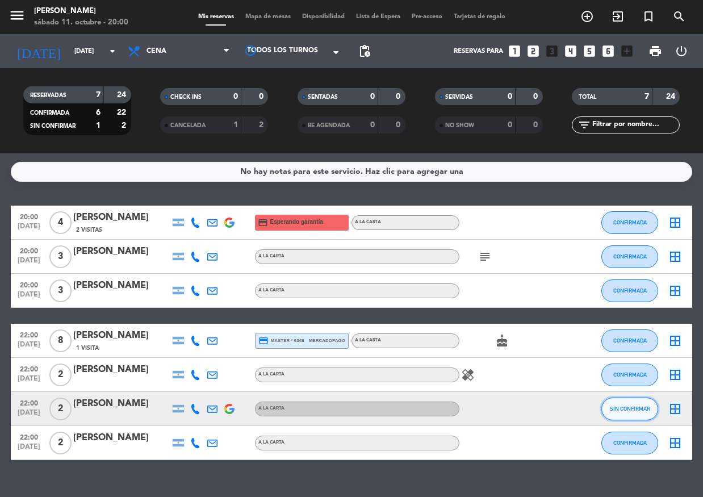
click at [621, 417] on button "SIN CONFIRMAR" at bounding box center [630, 409] width 57 height 23
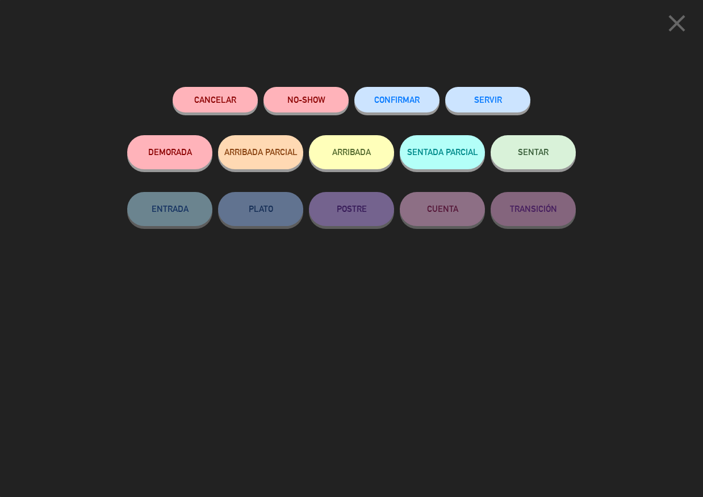
click at [391, 99] on span "CONFIRMAR" at bounding box center [396, 100] width 45 height 10
